Goal: Information Seeking & Learning: Check status

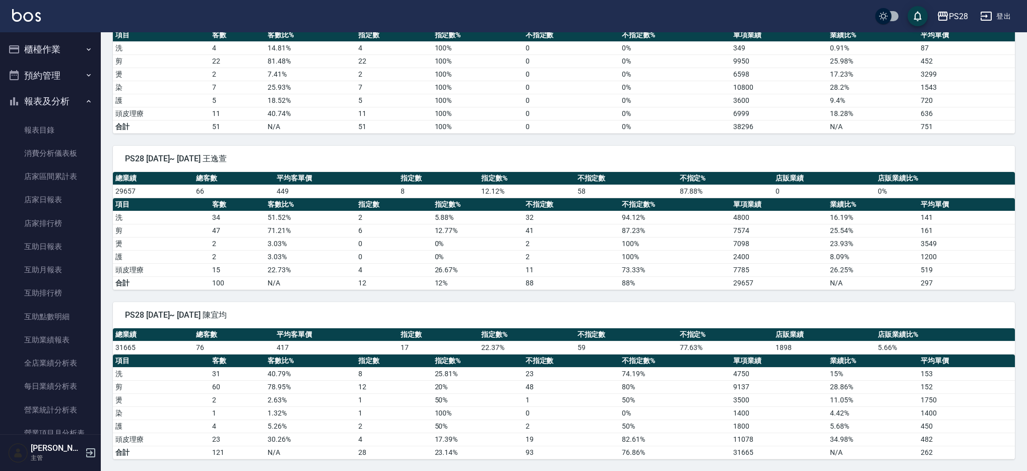
scroll to position [276, 0]
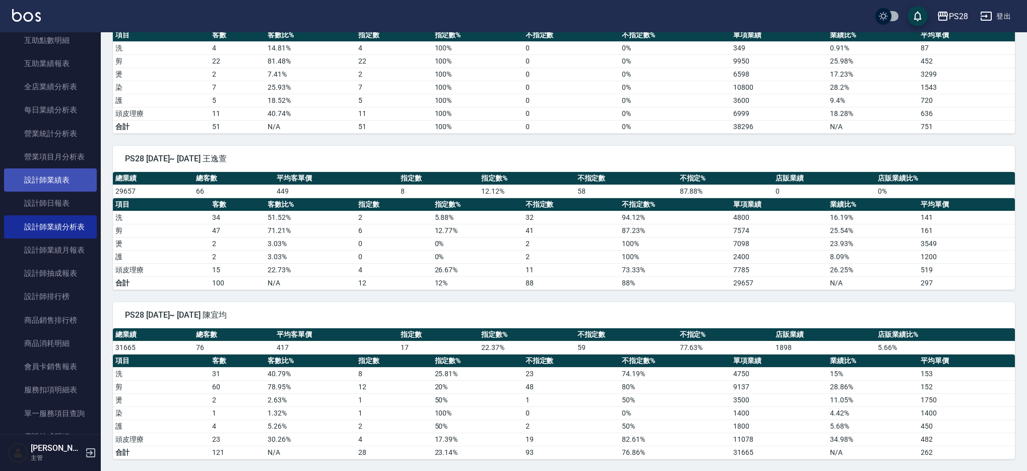
click at [50, 186] on link "設計師業績表" at bounding box center [50, 179] width 93 height 23
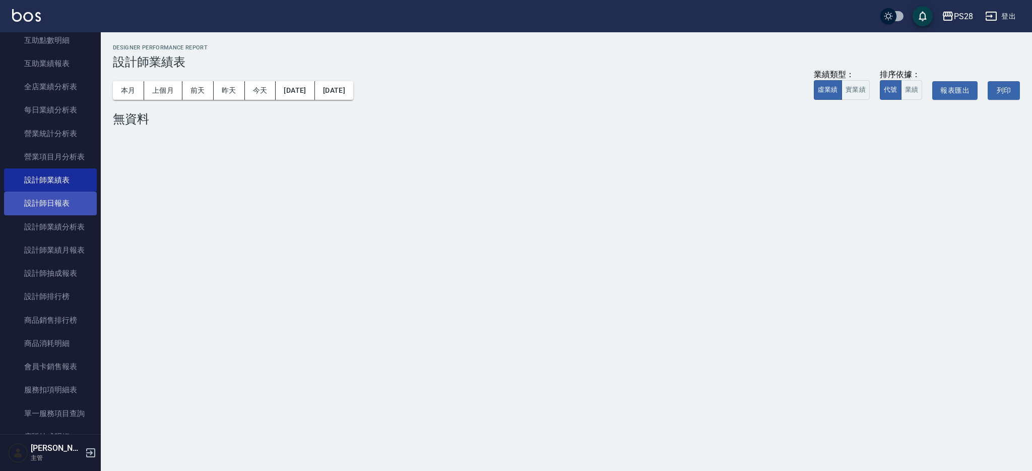
click at [48, 199] on link "設計師日報表" at bounding box center [50, 202] width 93 height 23
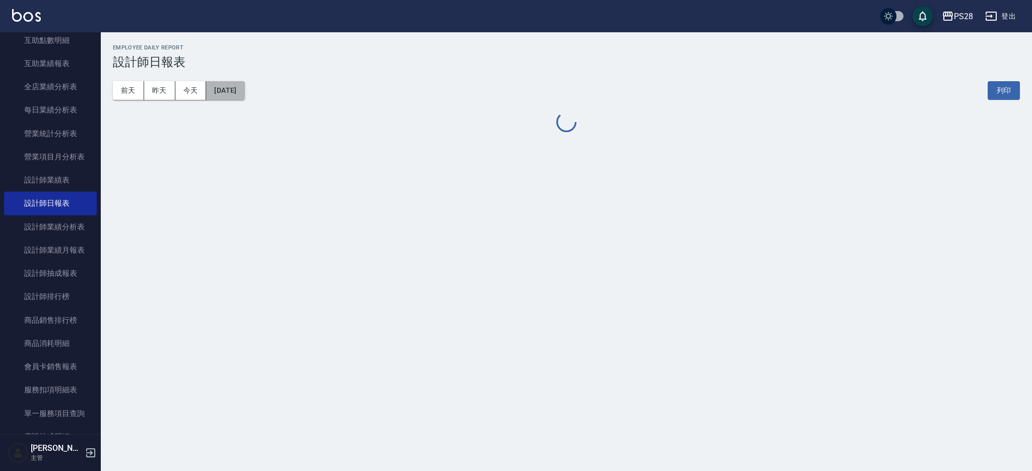
click at [243, 85] on button "[DATE]" at bounding box center [225, 90] width 38 height 19
click at [234, 95] on button "[DATE]" at bounding box center [225, 90] width 38 height 19
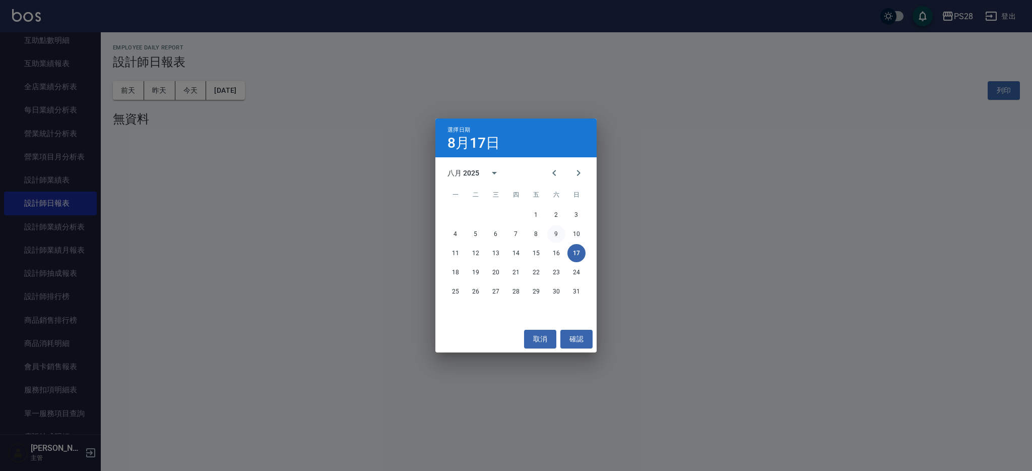
click at [554, 239] on button "9" at bounding box center [556, 234] width 18 height 18
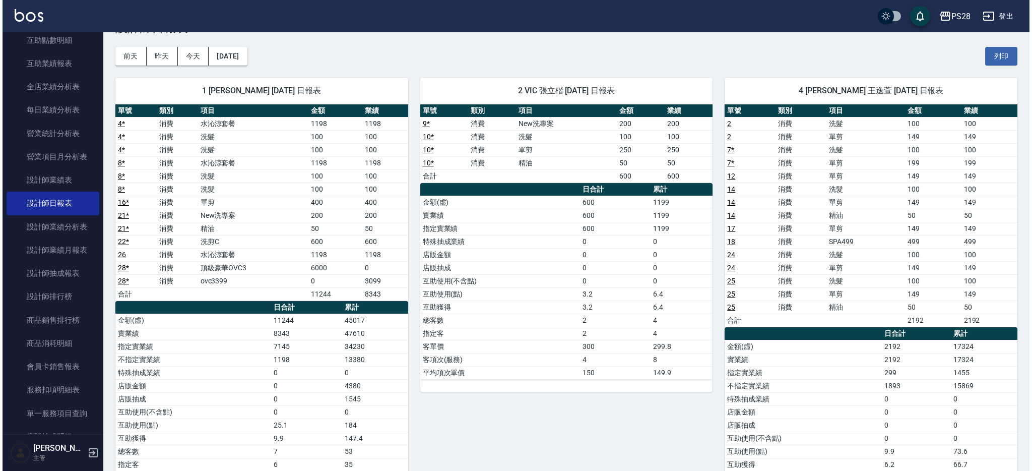
scroll to position [33, 0]
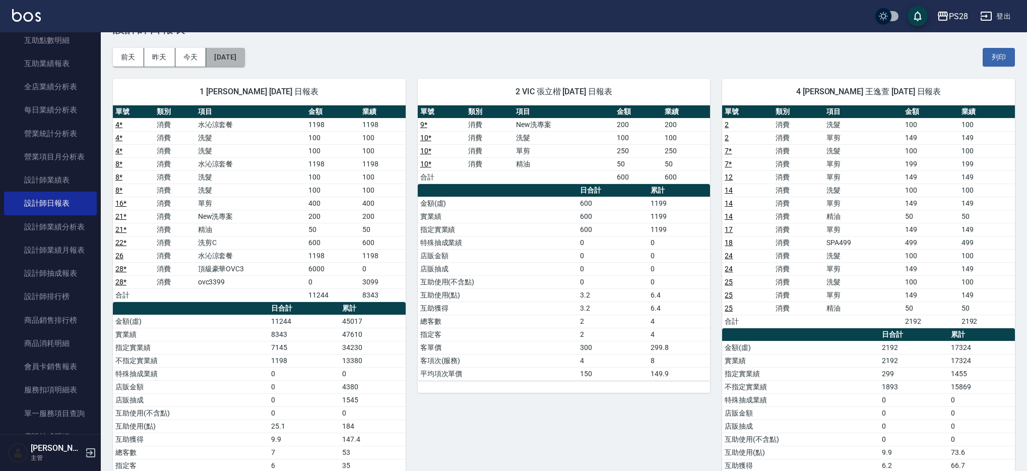
click at [241, 50] on button "[DATE]" at bounding box center [225, 57] width 38 height 19
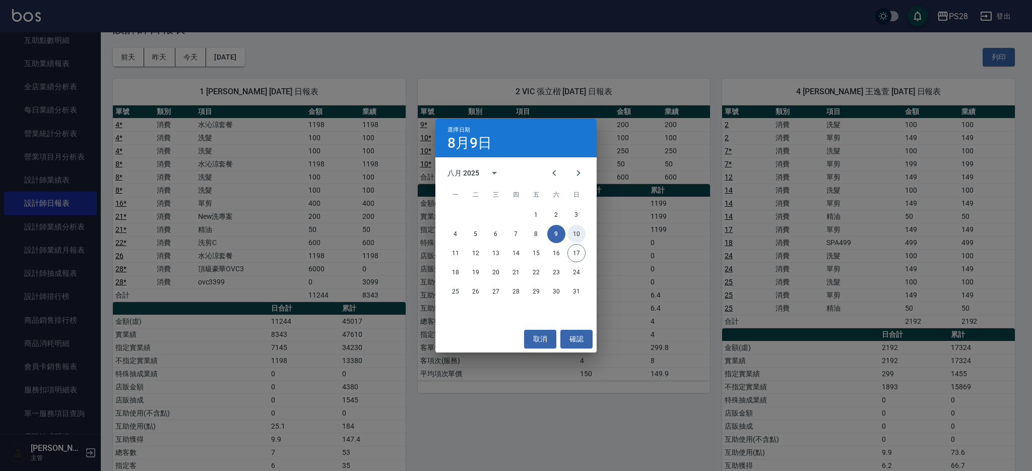
click at [577, 235] on button "10" at bounding box center [576, 234] width 18 height 18
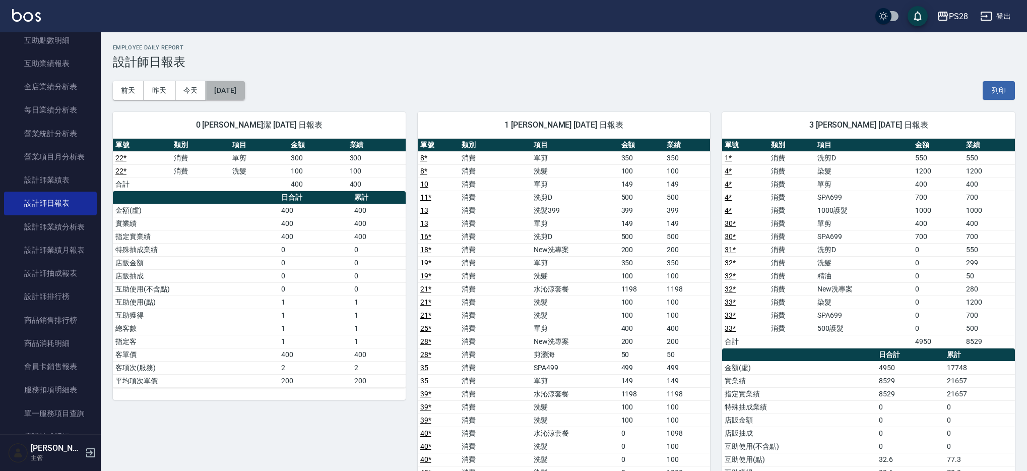
click at [244, 96] on button "[DATE]" at bounding box center [225, 90] width 38 height 19
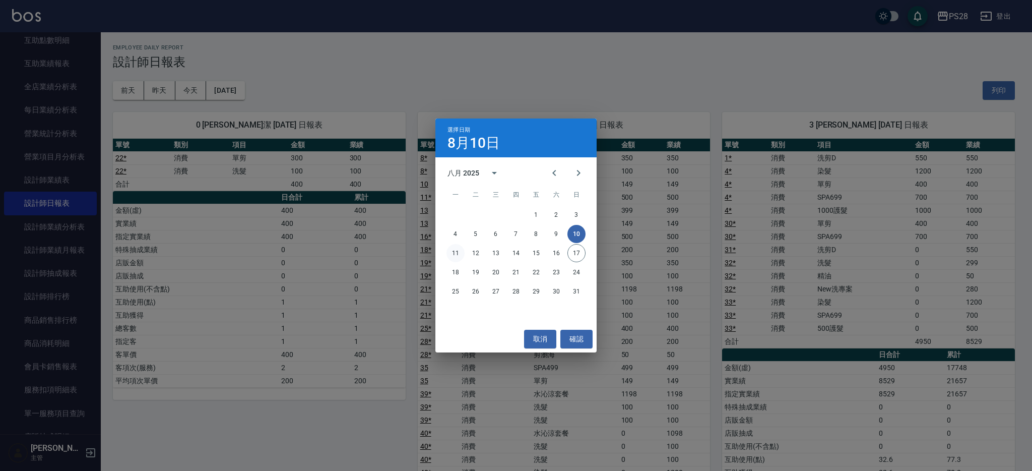
click at [453, 249] on button "11" at bounding box center [455, 253] width 18 height 18
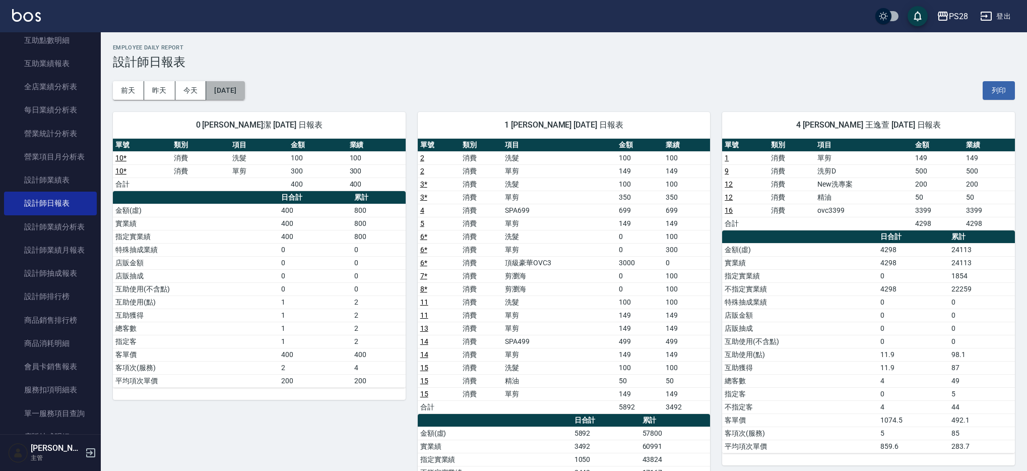
click at [240, 96] on button "[DATE]" at bounding box center [225, 90] width 38 height 19
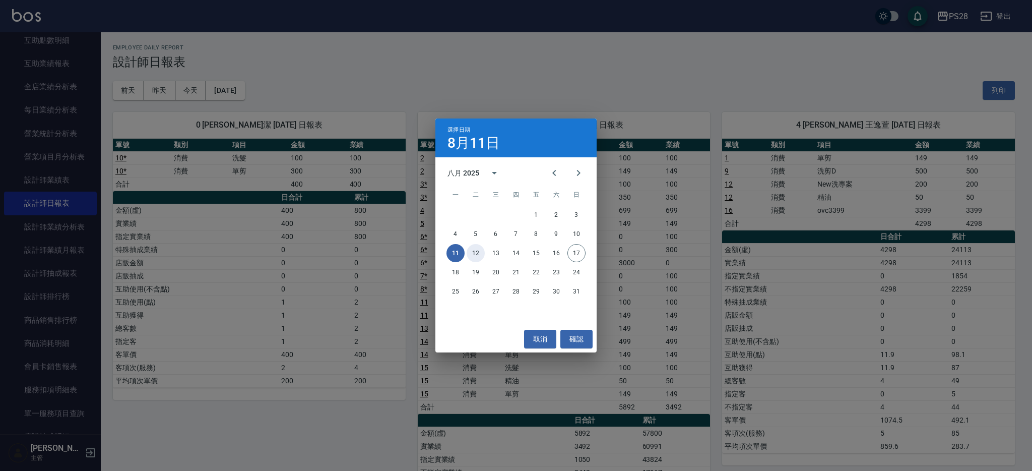
click at [477, 250] on button "12" at bounding box center [476, 253] width 18 height 18
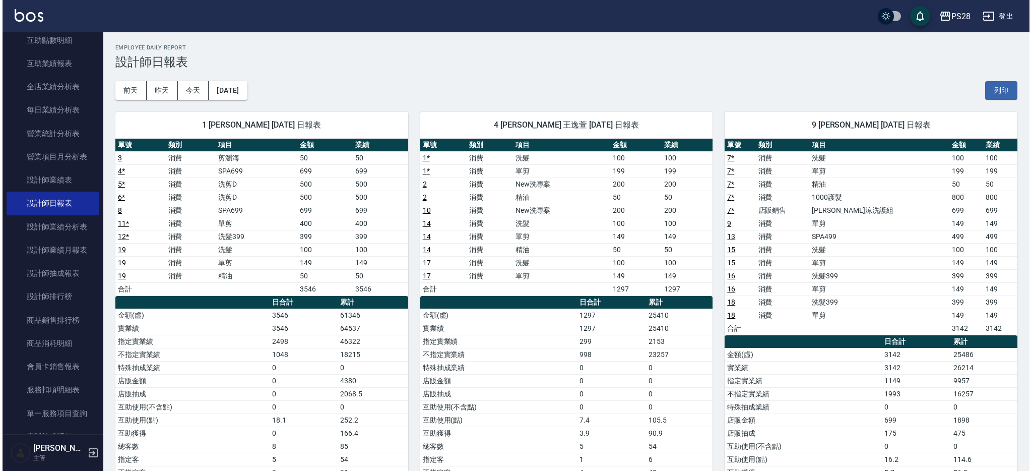
scroll to position [10, 0]
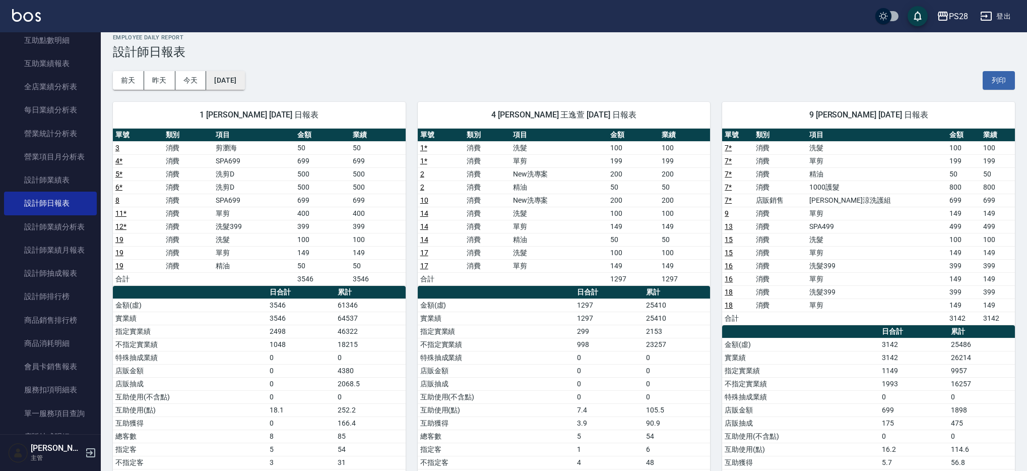
click at [239, 82] on button "[DATE]" at bounding box center [225, 80] width 38 height 19
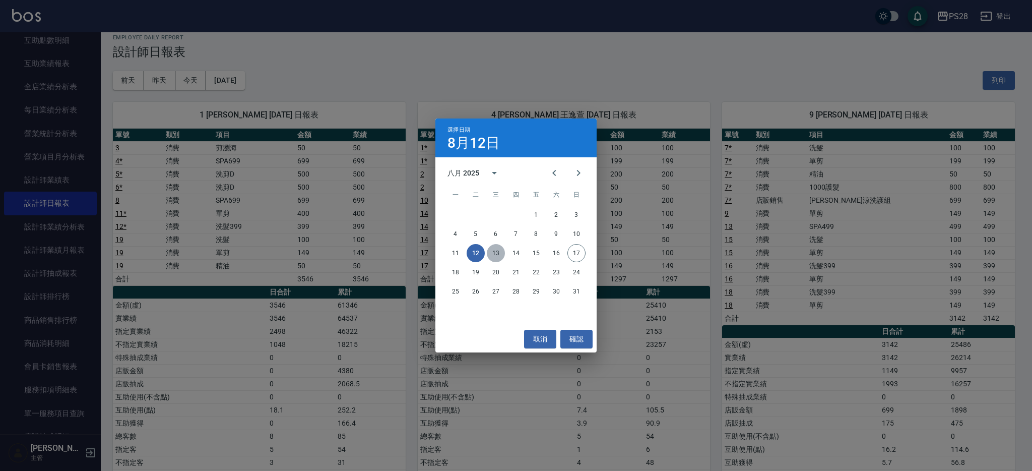
click at [499, 250] on button "13" at bounding box center [496, 253] width 18 height 18
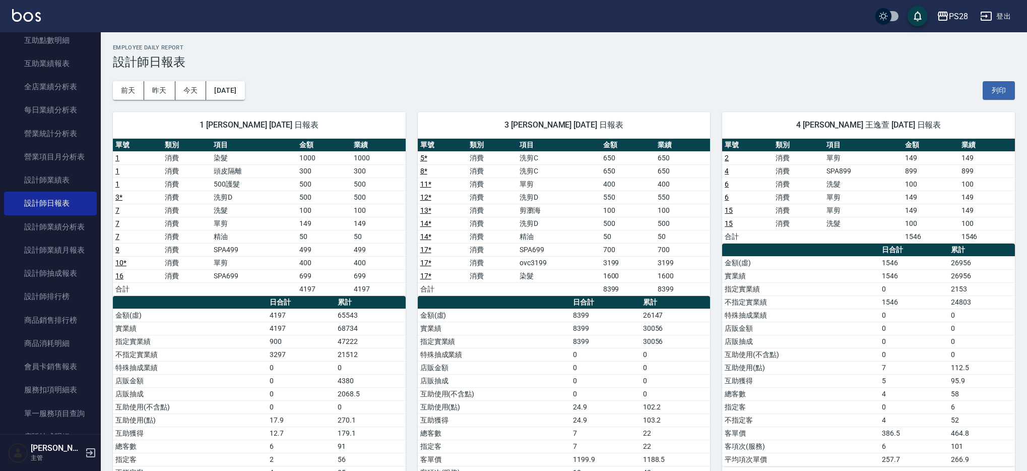
click at [224, 79] on div "前天 昨天 今天 [DATE] 列印" at bounding box center [564, 90] width 902 height 43
click at [224, 89] on button "[DATE]" at bounding box center [225, 90] width 38 height 19
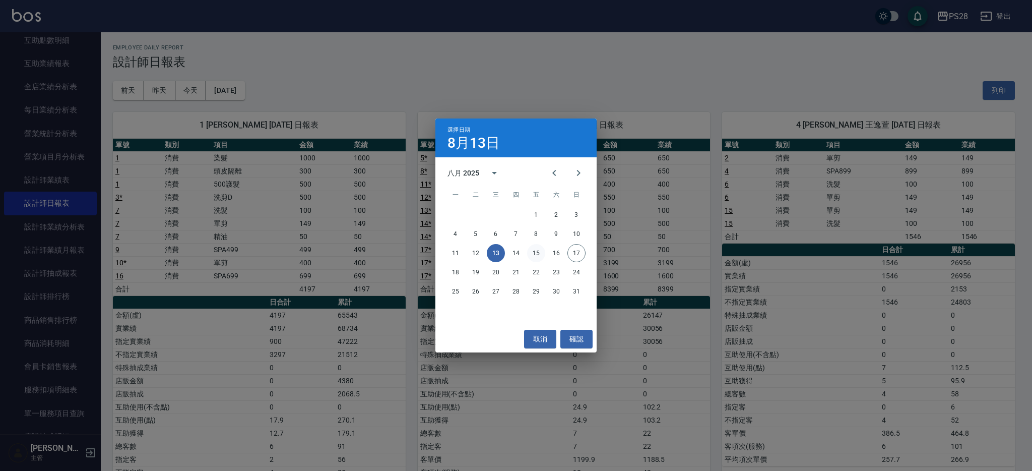
click at [533, 255] on button "15" at bounding box center [536, 253] width 18 height 18
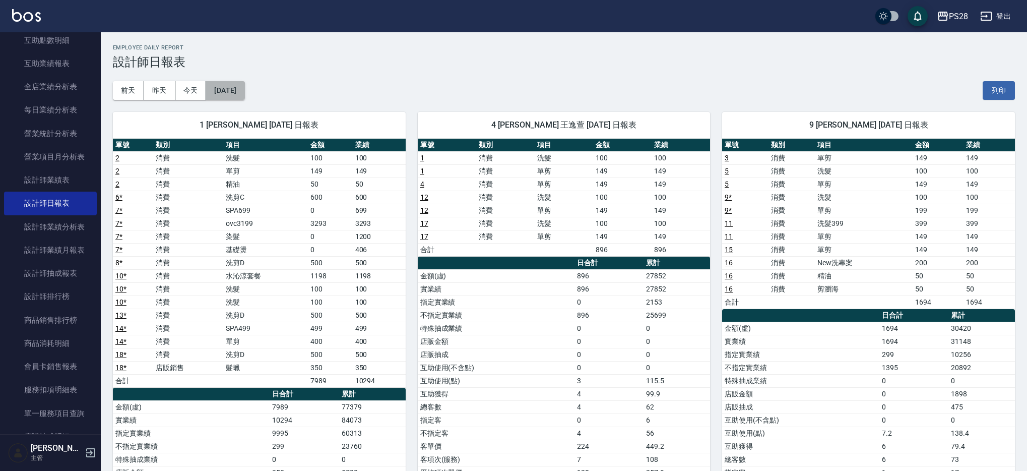
click at [223, 94] on button "[DATE]" at bounding box center [225, 90] width 38 height 19
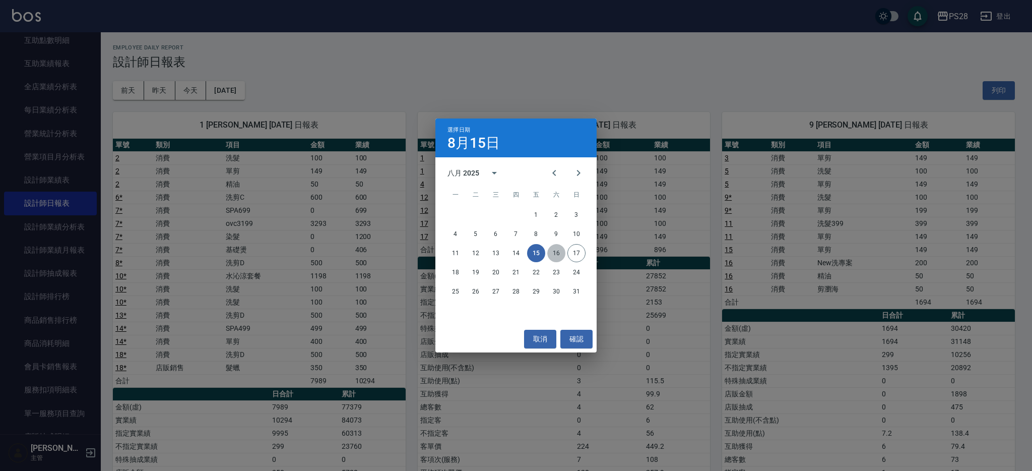
click at [562, 254] on button "16" at bounding box center [556, 253] width 18 height 18
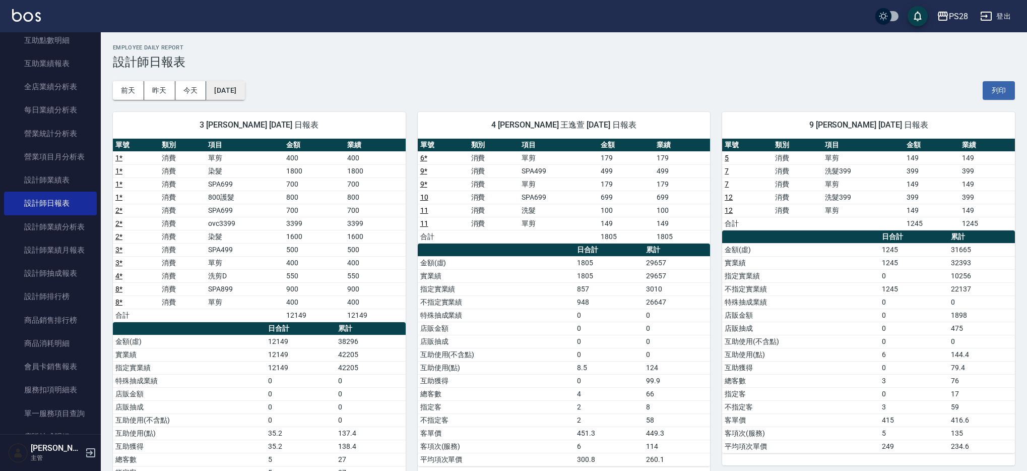
click at [223, 92] on button "[DATE]" at bounding box center [225, 90] width 38 height 19
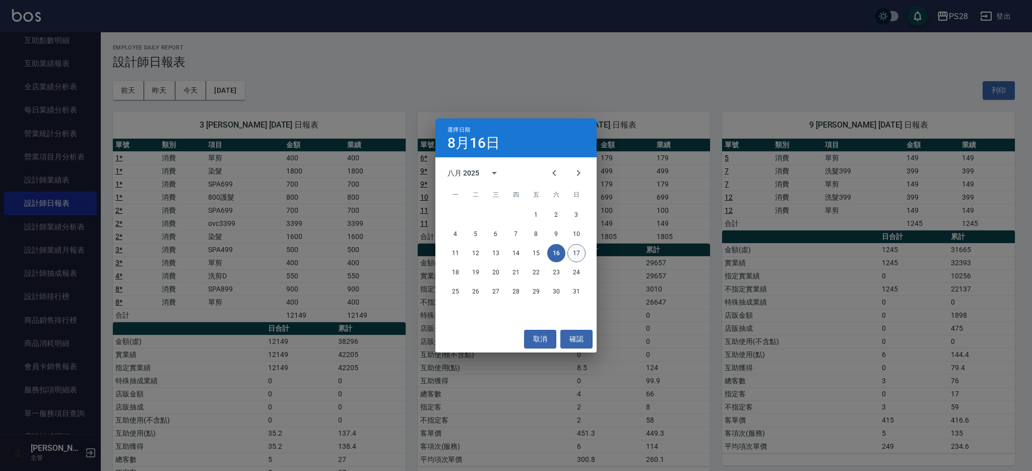
click at [572, 255] on button "17" at bounding box center [576, 253] width 18 height 18
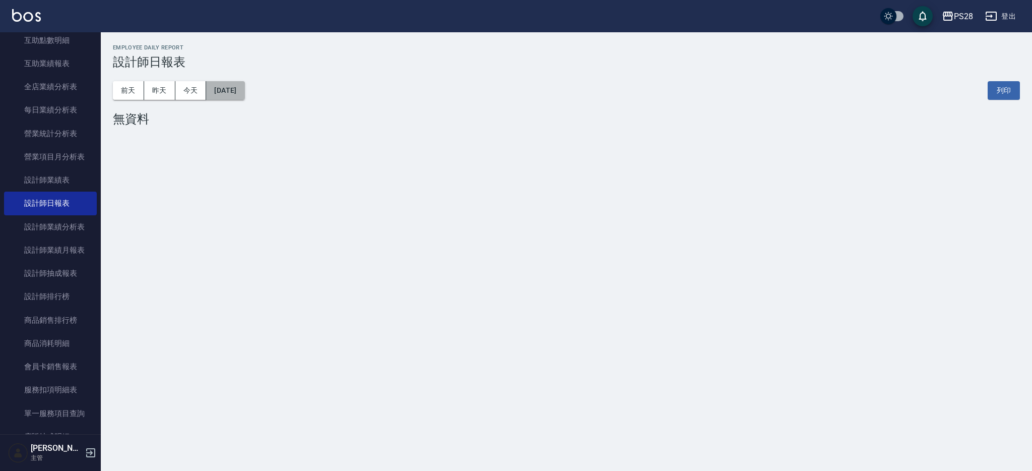
click at [222, 92] on button "[DATE]" at bounding box center [225, 90] width 38 height 19
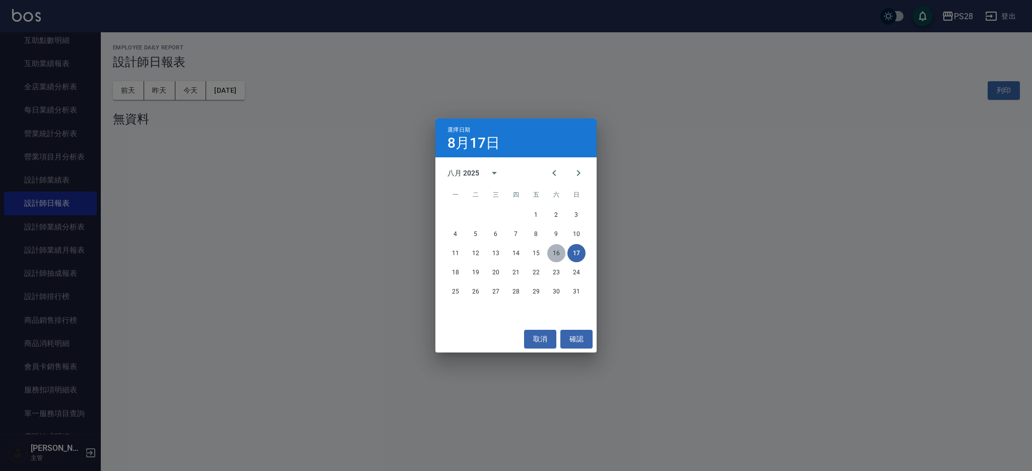
click at [557, 249] on button "16" at bounding box center [556, 253] width 18 height 18
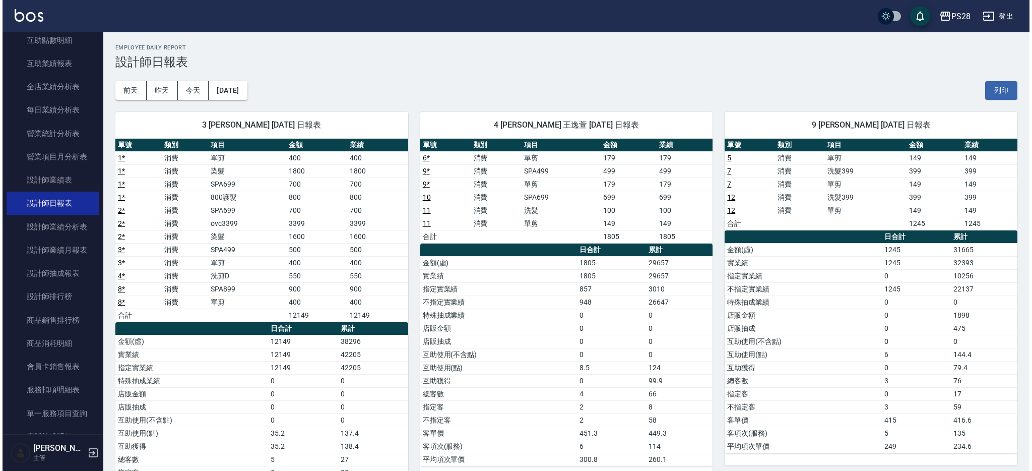
scroll to position [1, 0]
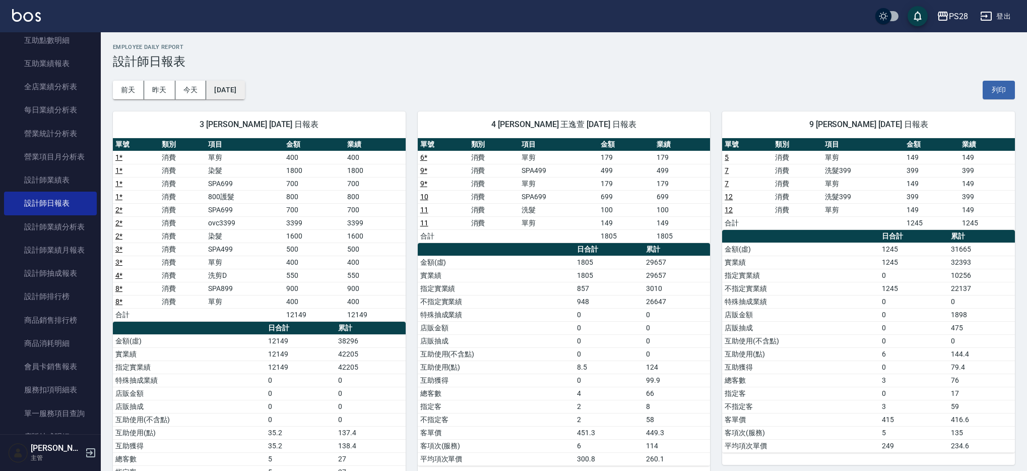
click at [244, 85] on button "[DATE]" at bounding box center [225, 90] width 38 height 19
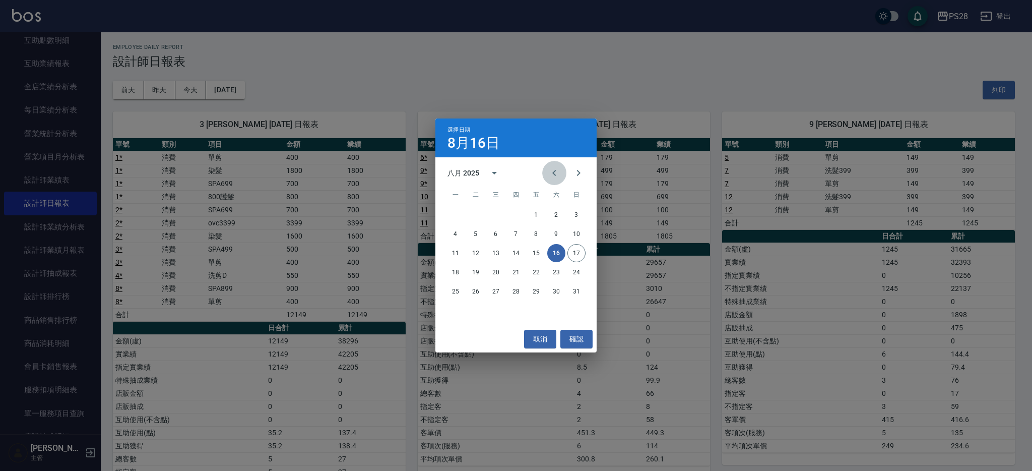
click at [554, 169] on icon "Previous month" at bounding box center [554, 173] width 12 height 12
click at [500, 255] on button "16" at bounding box center [496, 253] width 18 height 18
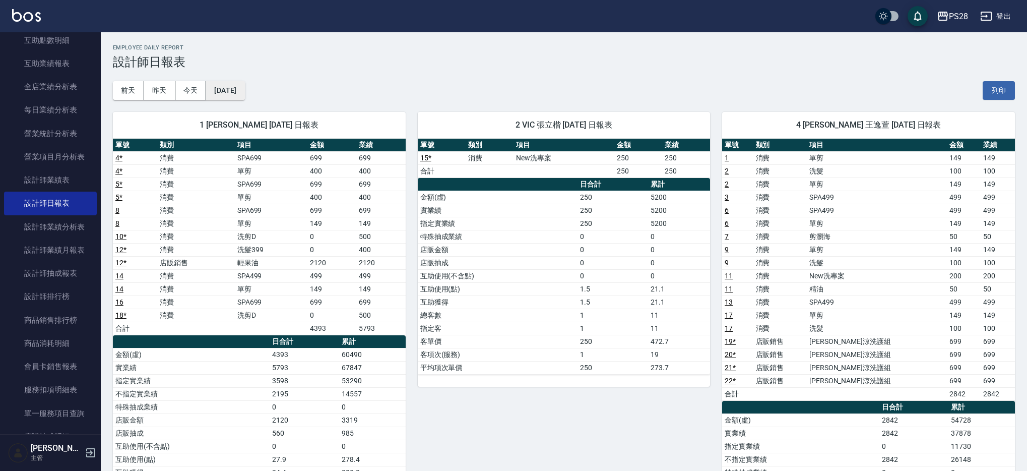
click at [232, 89] on button "[DATE]" at bounding box center [225, 90] width 38 height 19
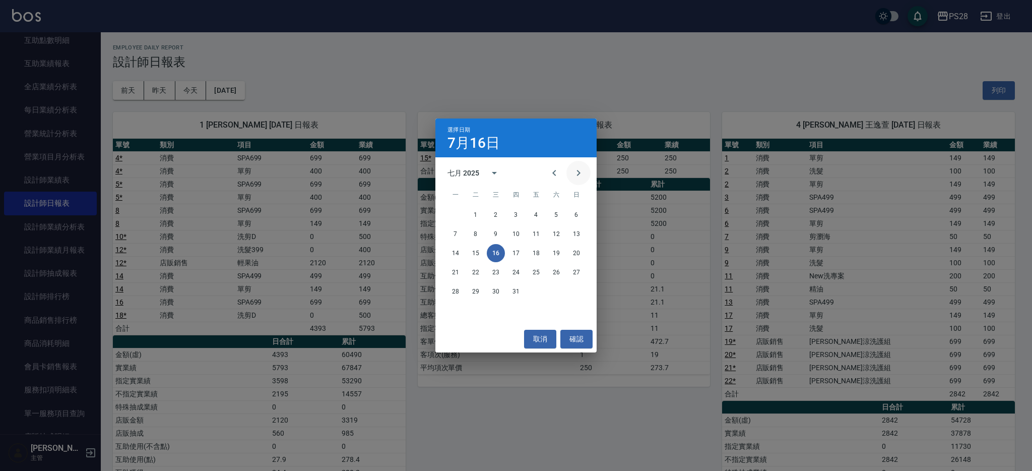
click at [573, 173] on icon "Next month" at bounding box center [578, 173] width 12 height 12
click at [557, 254] on button "16" at bounding box center [556, 253] width 18 height 18
